Goal: Task Accomplishment & Management: Use online tool/utility

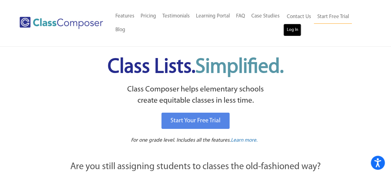
click at [295, 29] on link "Log In" at bounding box center [292, 30] width 18 height 12
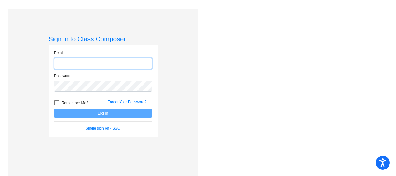
type input "[EMAIL_ADDRESS][DOMAIN_NAME]"
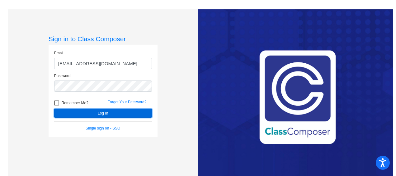
click at [108, 114] on button "Log In" at bounding box center [103, 112] width 98 height 9
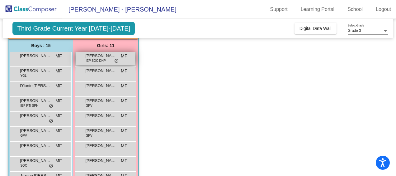
scroll to position [49, 0]
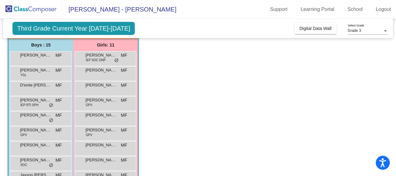
click at [160, 154] on app-classroom "Class 4 - [PERSON_NAME] picture_as_pdf [PERSON_NAME] Add Student First Name Las…" at bounding box center [198, 148] width 380 height 274
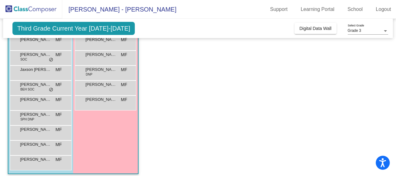
scroll to position [158, 0]
